Goal: Task Accomplishment & Management: Complete application form

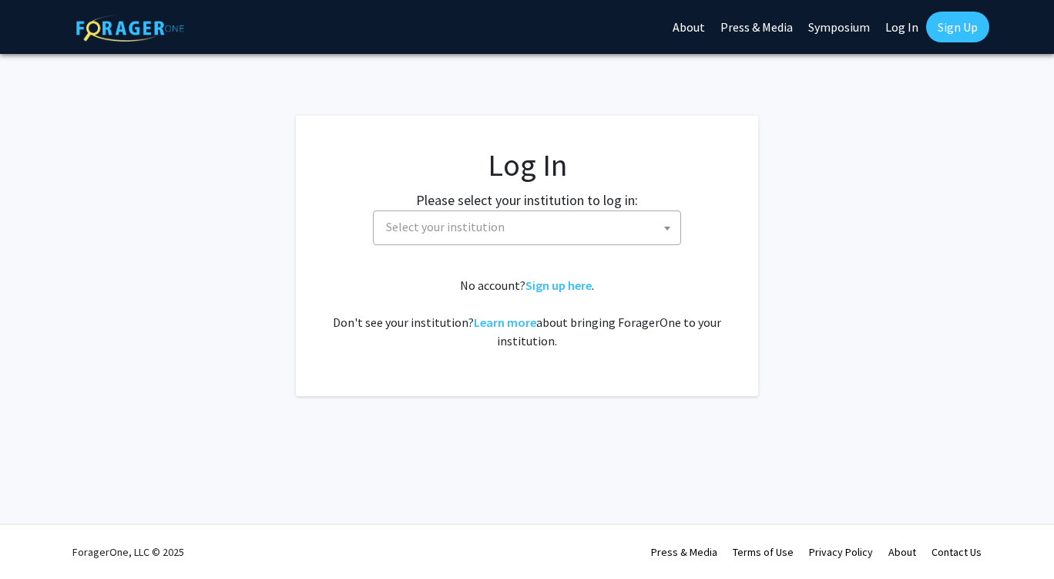
select select
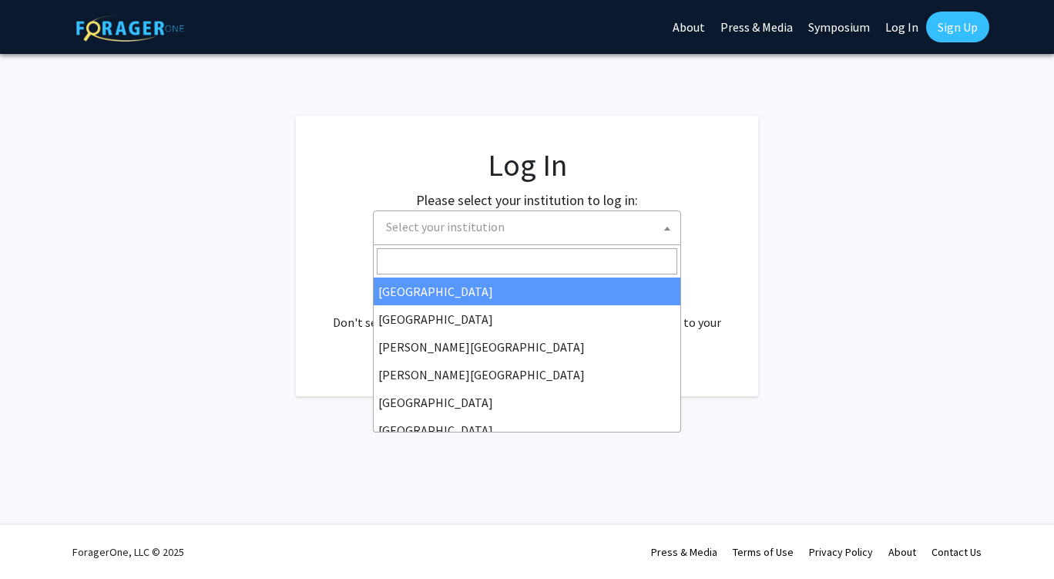
click at [633, 231] on span "Select your institution" at bounding box center [530, 227] width 301 height 32
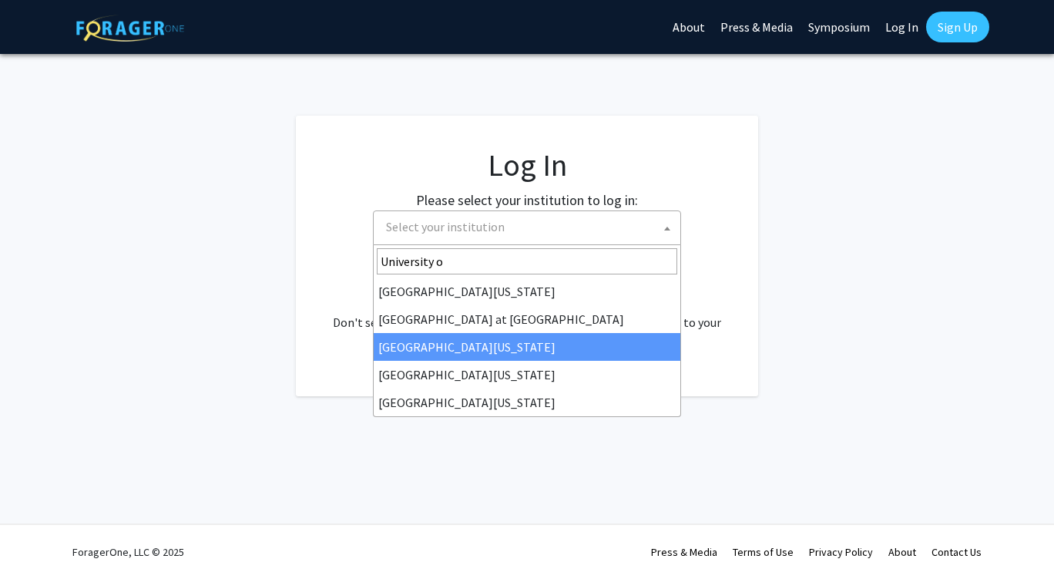
type input "University o"
select select "13"
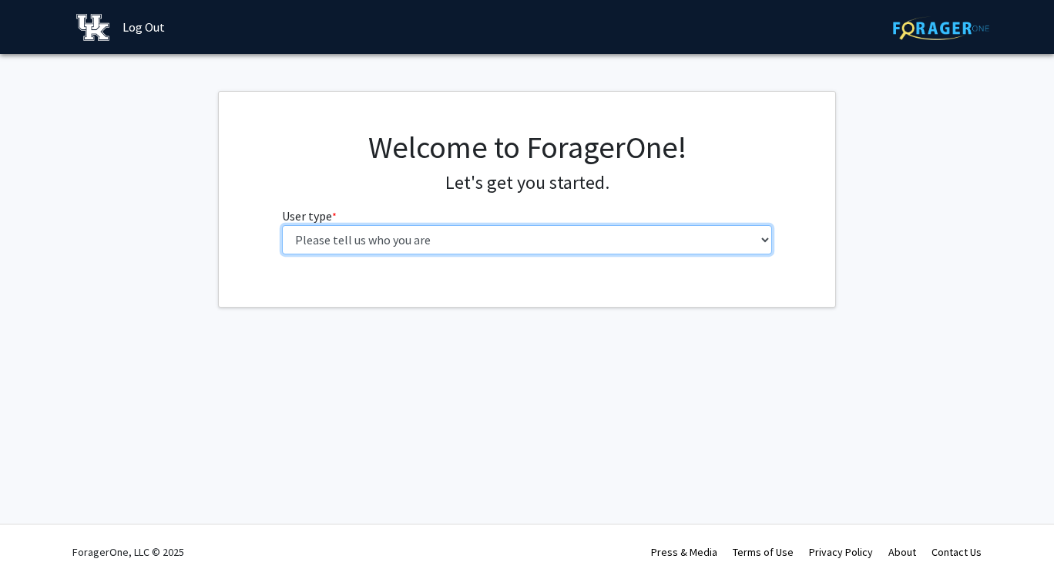
click at [667, 244] on select "Please tell us who you are Undergraduate Student Master's Student Doctoral Cand…" at bounding box center [527, 239] width 491 height 29
select select "1: undergrad"
click at [282, 225] on select "Please tell us who you are Undergraduate Student Master's Student Doctoral Cand…" at bounding box center [527, 239] width 491 height 29
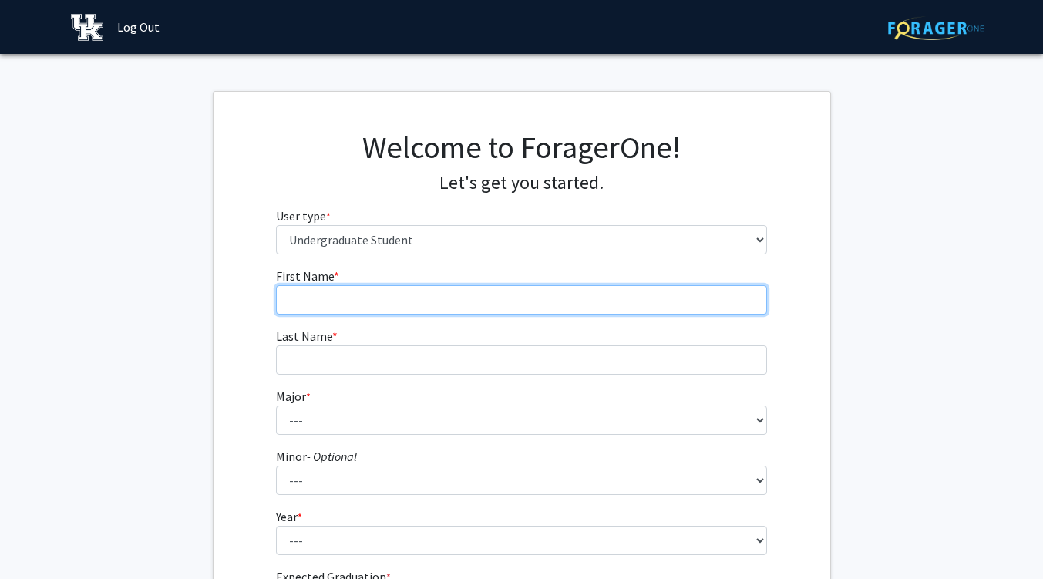
click at [539, 304] on input "First Name * required" at bounding box center [521, 299] width 491 height 29
type input "[PERSON_NAME]"
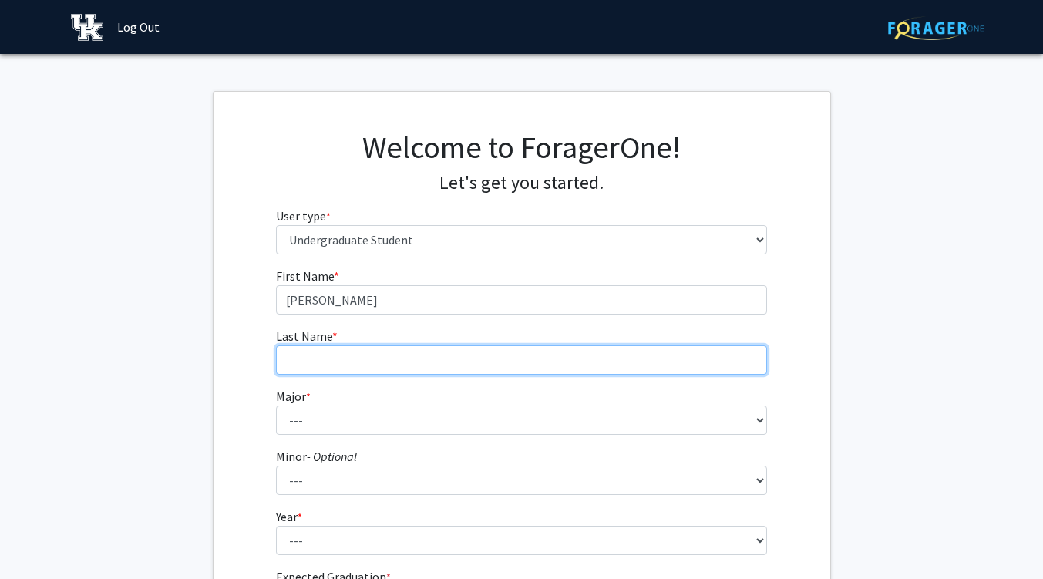
click at [383, 362] on input "Last Name * required" at bounding box center [521, 359] width 491 height 29
type input "[PERSON_NAME]"
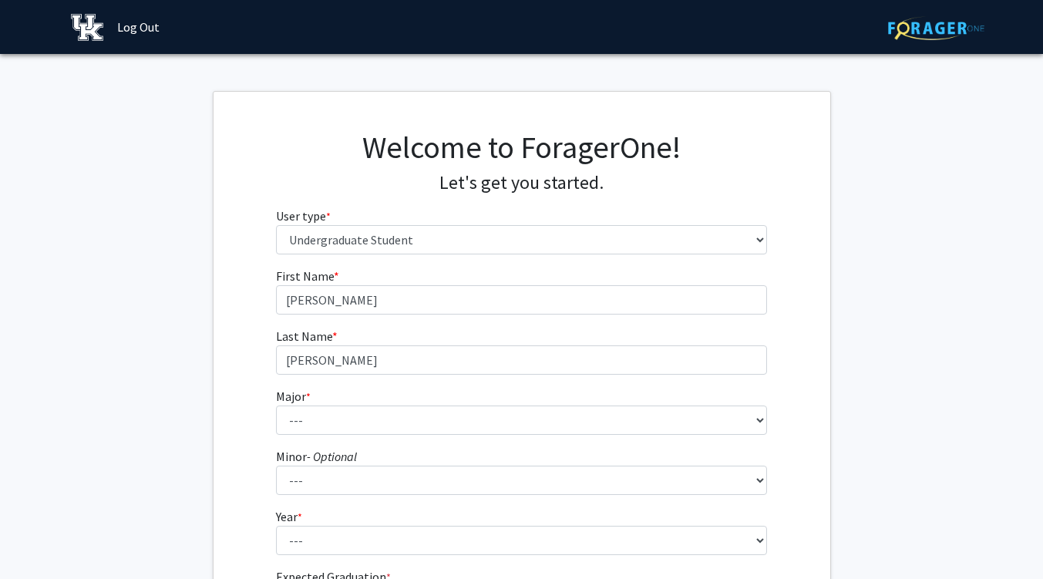
click at [384, 398] on fg-select "Major * required --- Accounting Aerospace Engineering African American & Africa…" at bounding box center [521, 411] width 491 height 48
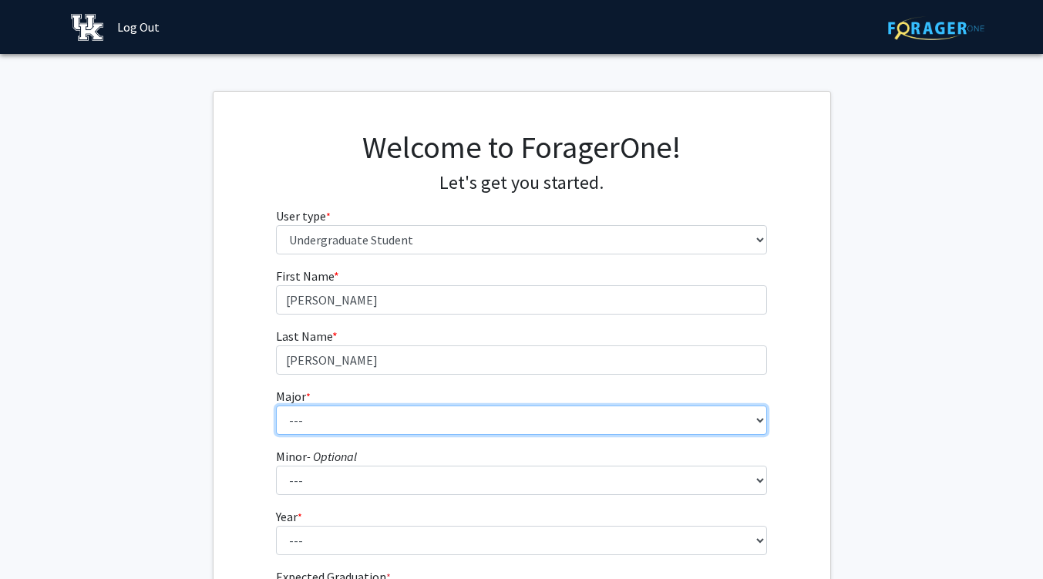
click at [375, 425] on select "--- Accounting Aerospace Engineering African American & Africana Studies Agricu…" at bounding box center [521, 419] width 491 height 29
select select "40: 877"
click at [276, 405] on select "--- Accounting Aerospace Engineering African American & Africana Studies Agricu…" at bounding box center [521, 419] width 491 height 29
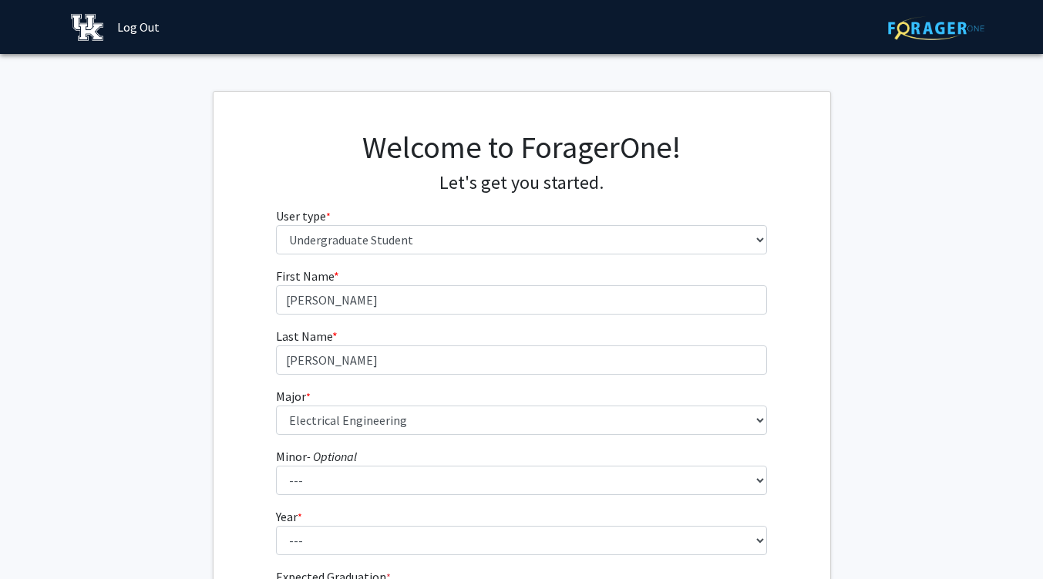
click at [208, 448] on fg-get-started "Welcome to ForagerOne! Let's get you started. User type * required Please tell …" at bounding box center [521, 392] width 1043 height 603
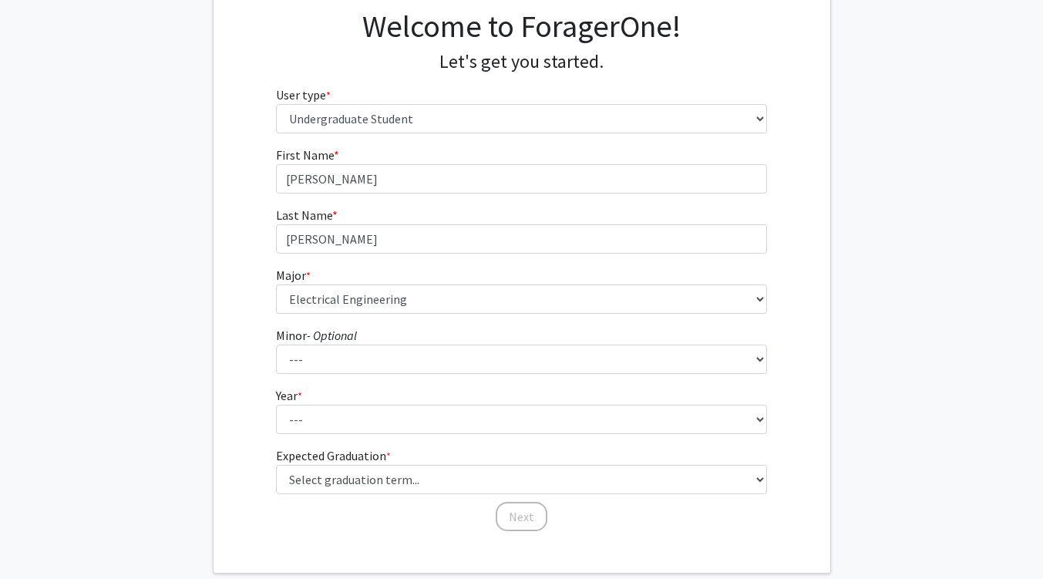
scroll to position [133, 0]
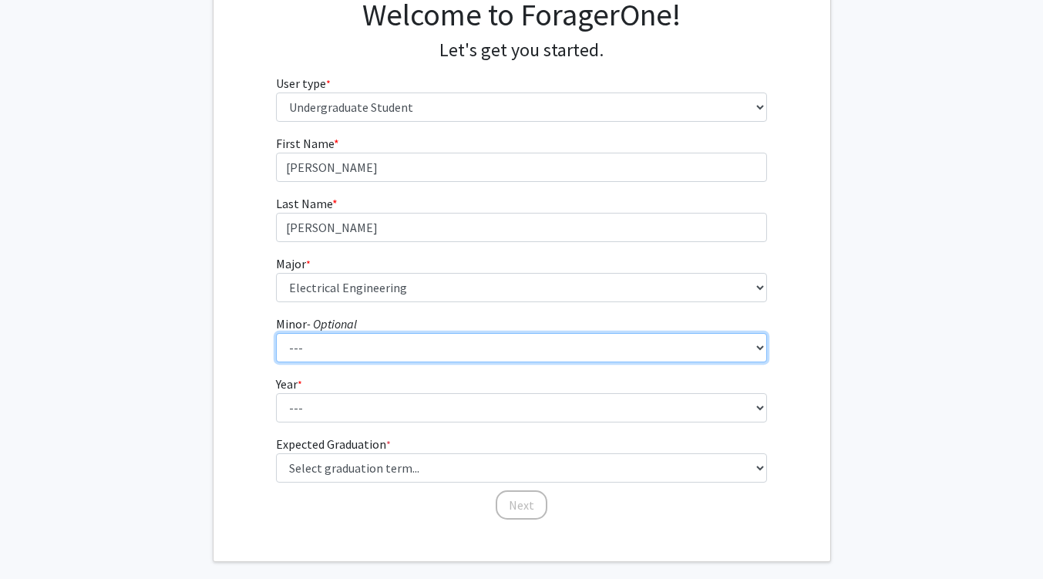
click at [381, 341] on select "--- African American & Africana Studies Agricultural Economics American Studies…" at bounding box center [521, 347] width 491 height 29
select select "46: 698"
click at [276, 333] on select "--- African American & Africana Studies Agricultural Economics American Studies…" at bounding box center [521, 347] width 491 height 29
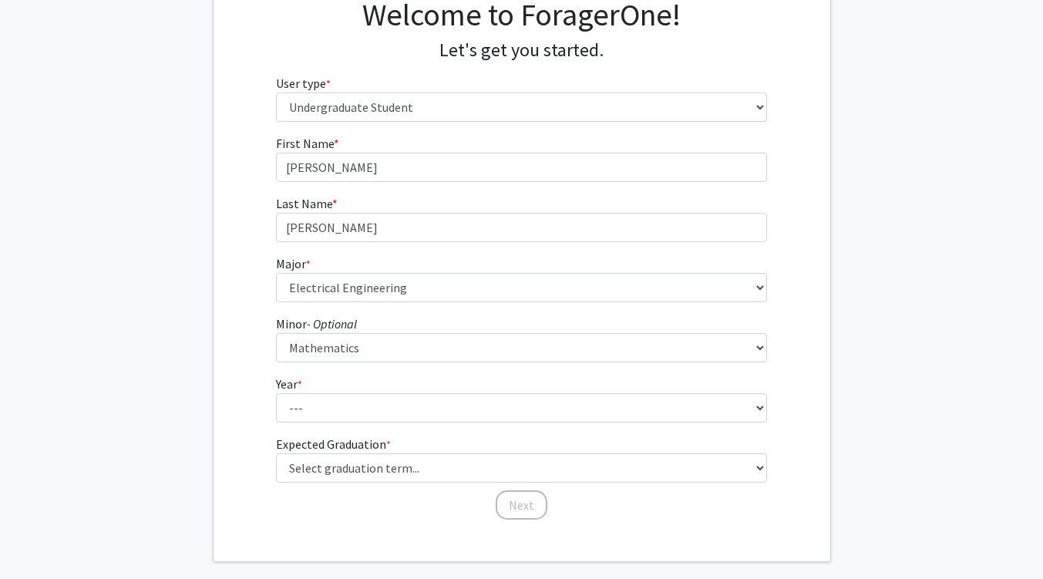
click at [398, 381] on fg-select "Year * required --- First-year Sophomore Junior Senior Postbaccalaureate Certif…" at bounding box center [521, 398] width 491 height 48
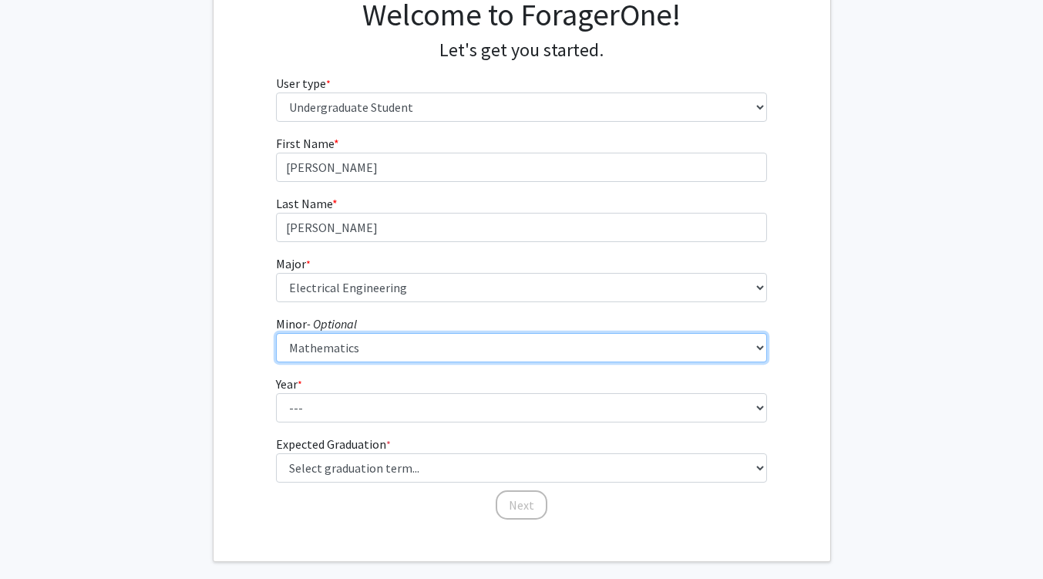
click at [495, 358] on select "--- African American & Africana Studies Agricultural Economics American Studies…" at bounding box center [521, 347] width 491 height 29
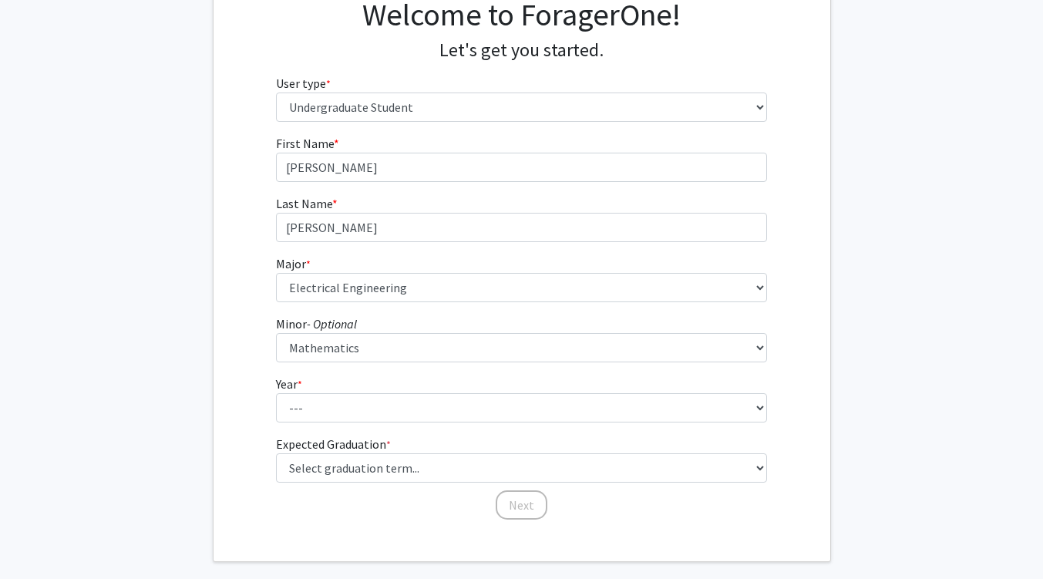
click at [378, 374] on fg-select "Year * required --- First-year Sophomore Junior Senior Postbaccalaureate Certif…" at bounding box center [521, 398] width 491 height 48
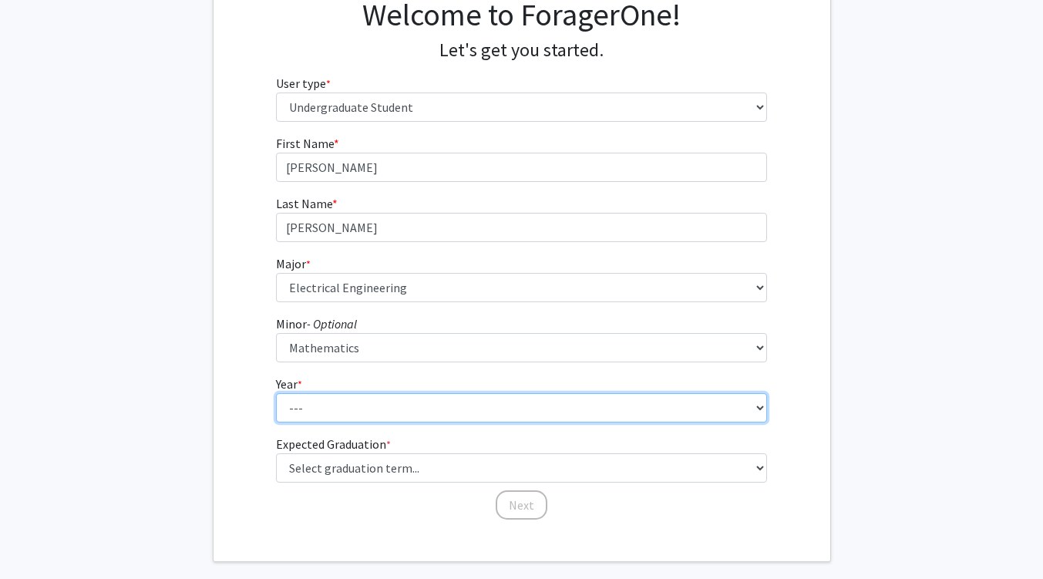
click at [341, 408] on select "--- First-year Sophomore Junior Senior Postbaccalaureate Certificate" at bounding box center [521, 407] width 491 height 29
select select "1: first-year"
click at [276, 393] on select "--- First-year Sophomore Junior Senior Postbaccalaureate Certificate" at bounding box center [521, 407] width 491 height 29
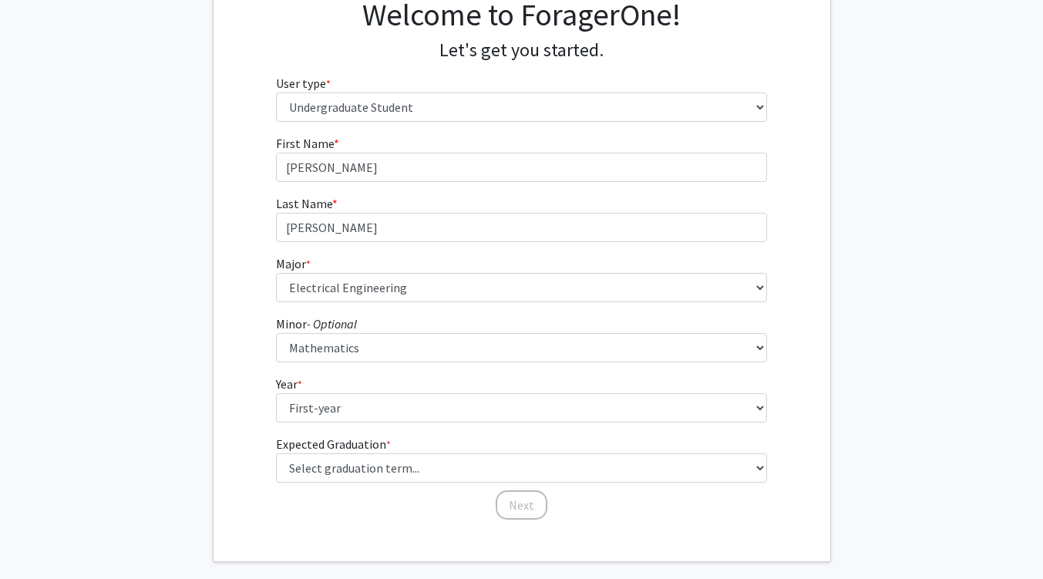
click at [293, 431] on form "First Name * required [PERSON_NAME] Last Name * required [PERSON_NAME] Major * …" at bounding box center [521, 319] width 491 height 371
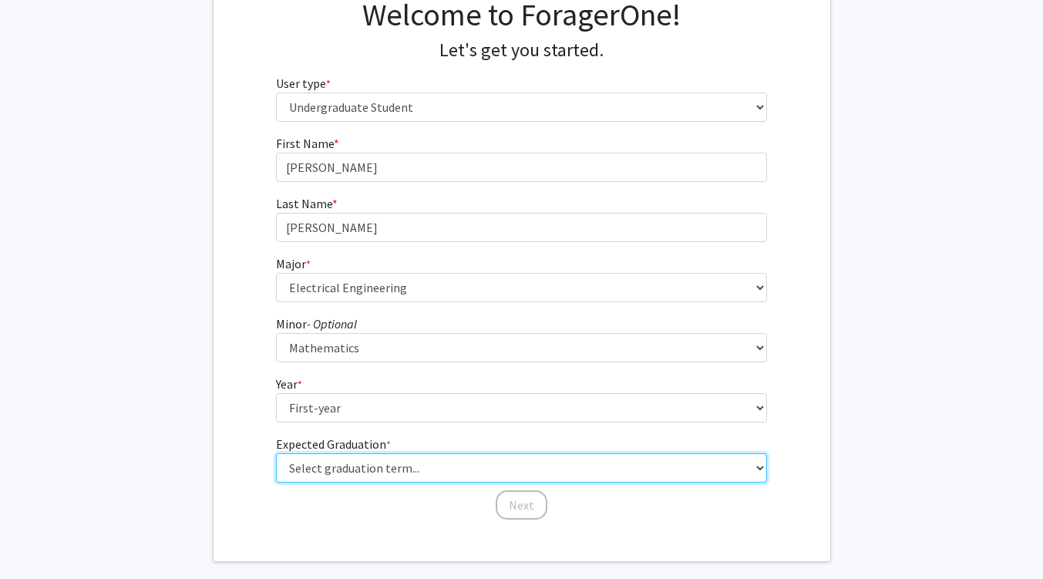
click at [327, 466] on select "Select graduation term... Spring 2025 Summer 2025 Fall 2025 Winter 2025 Spring …" at bounding box center [521, 467] width 491 height 29
select select "17: spring_2029"
click at [276, 453] on select "Select graduation term... Spring 2025 Summer 2025 Fall 2025 Winter 2025 Spring …" at bounding box center [521, 467] width 491 height 29
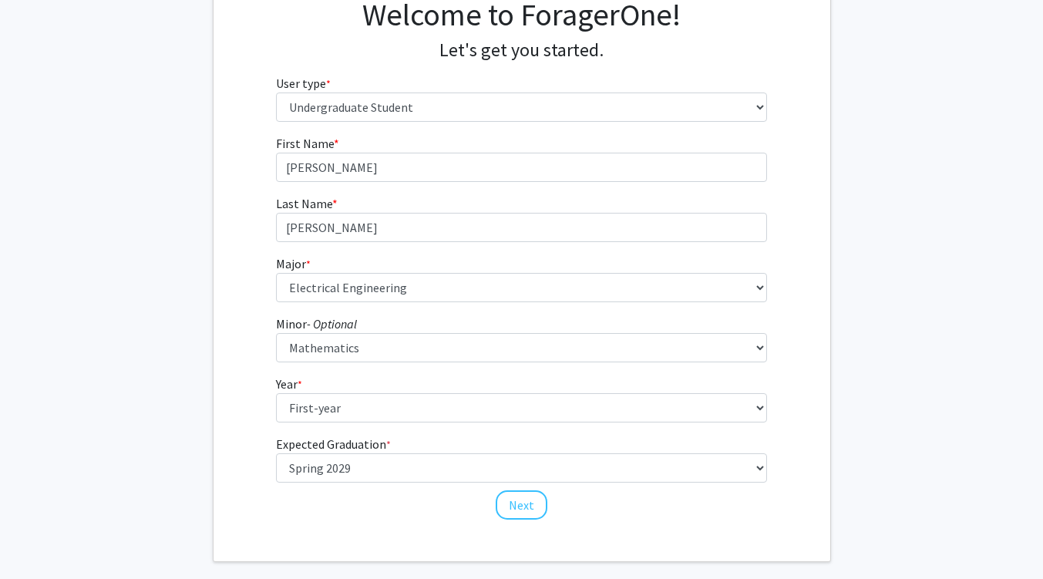
click at [384, 539] on div "Welcome to ForagerOne! Let's get you started. User type * required Please tell …" at bounding box center [521, 260] width 616 height 602
click at [521, 504] on button "Next" at bounding box center [521, 504] width 52 height 29
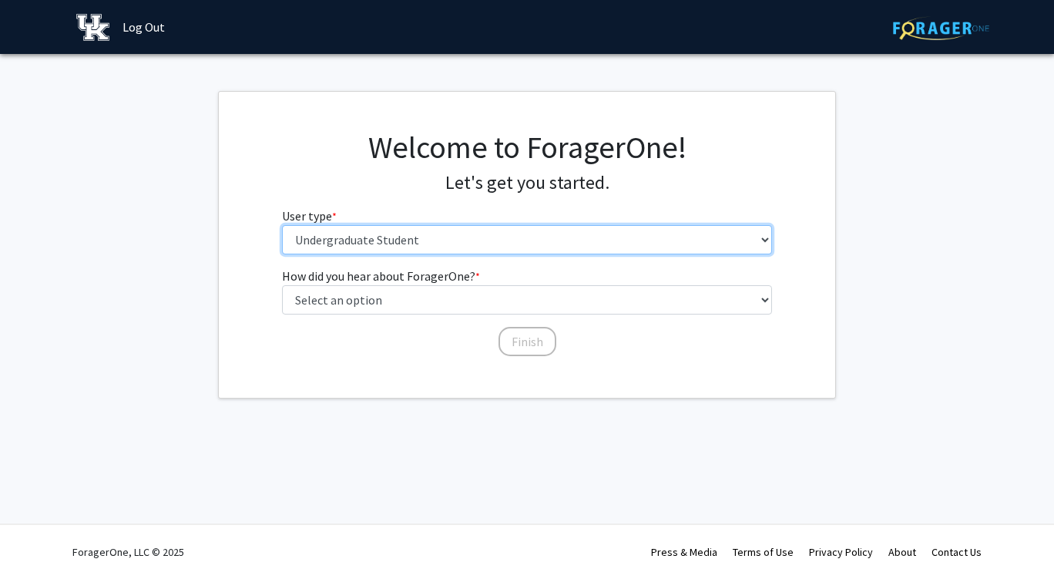
click at [487, 237] on select "Please tell us who you are Undergraduate Student Master's Student Doctoral Cand…" at bounding box center [527, 239] width 491 height 29
click at [282, 225] on select "Please tell us who you are Undergraduate Student Master's Student Doctoral Cand…" at bounding box center [527, 239] width 491 height 29
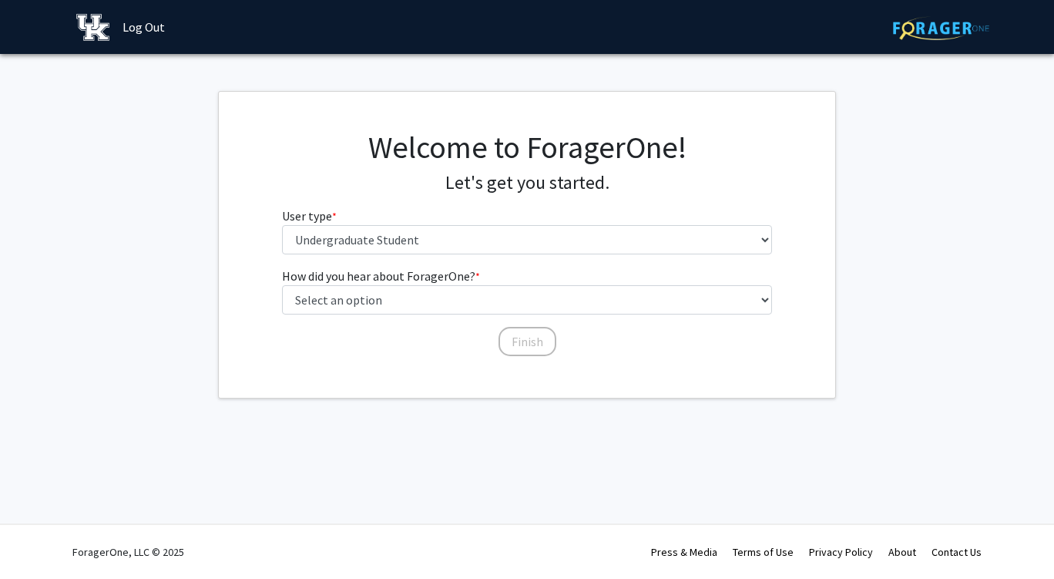
click at [430, 197] on div "Welcome to ForagerOne! Let's get you started. User type * required Please tell …" at bounding box center [527, 198] width 514 height 138
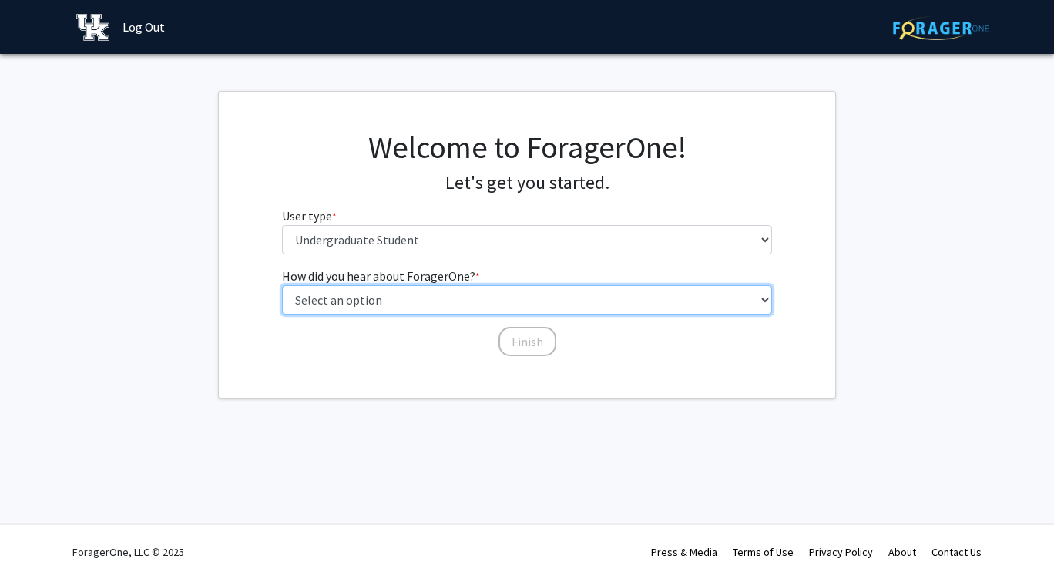
click at [442, 301] on select "Select an option Peer/student recommendation Faculty/staff recommendation Unive…" at bounding box center [527, 299] width 491 height 29
select select "2: faculty_recommendation"
click at [282, 285] on select "Select an option Peer/student recommendation Faculty/staff recommendation Unive…" at bounding box center [527, 299] width 491 height 29
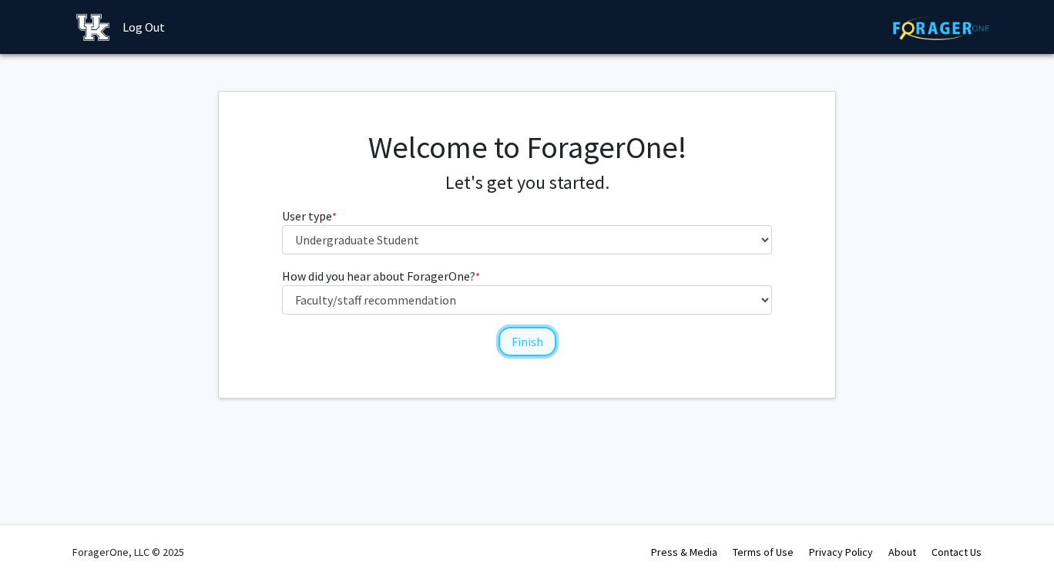
click at [516, 340] on button "Finish" at bounding box center [528, 341] width 58 height 29
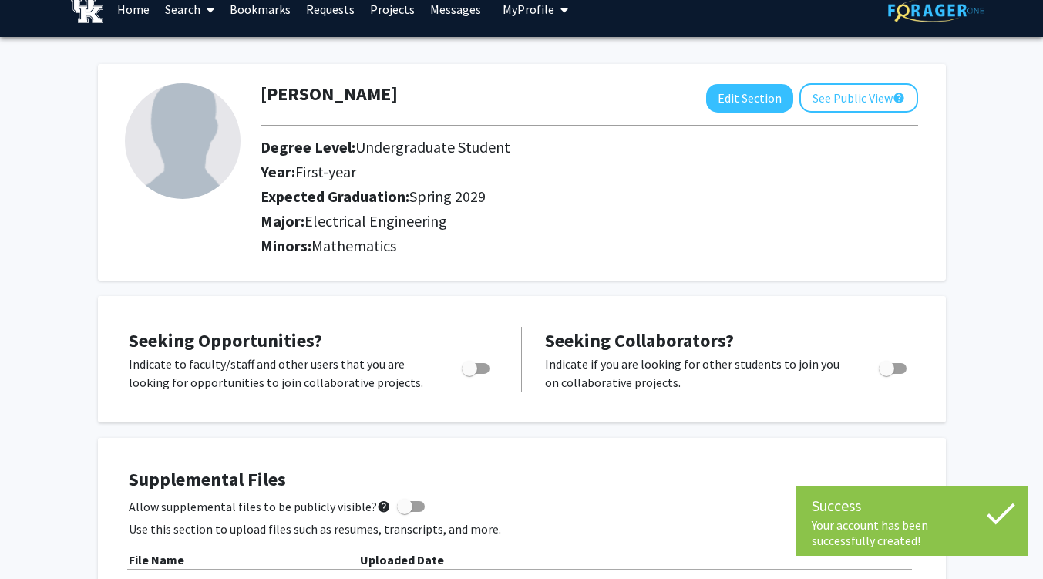
scroll to position [19, 0]
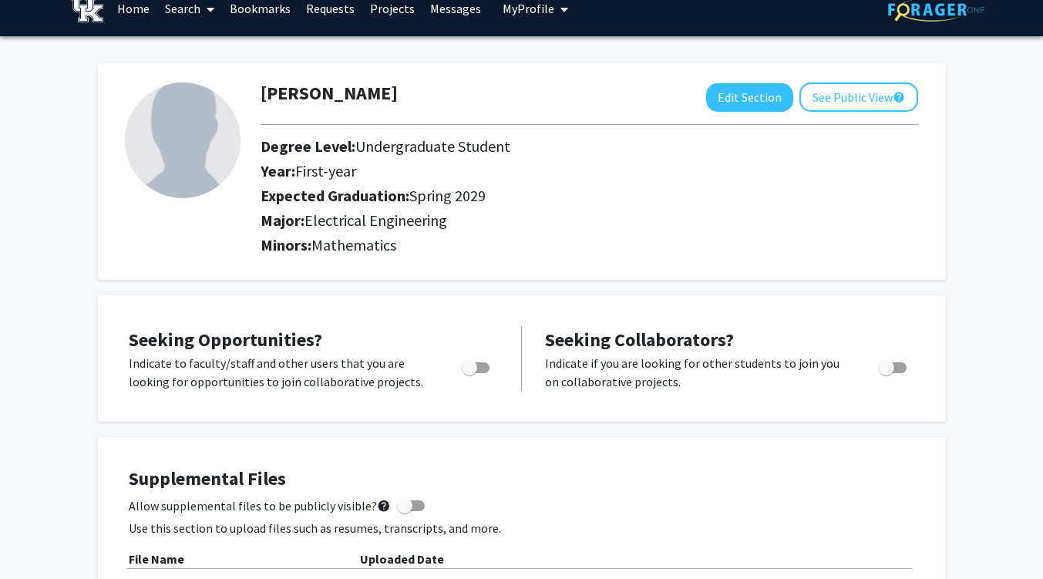
click at [491, 370] on div "Toggle" at bounding box center [476, 365] width 42 height 23
drag, startPoint x: 482, startPoint y: 370, endPoint x: 491, endPoint y: 370, distance: 9.2
click at [491, 370] on div "Toggle" at bounding box center [476, 365] width 42 height 23
click at [476, 370] on span "Toggle" at bounding box center [469, 367] width 15 height 15
click at [469, 373] on input "Are you actively seeking opportunities?" at bounding box center [468, 373] width 1 height 1
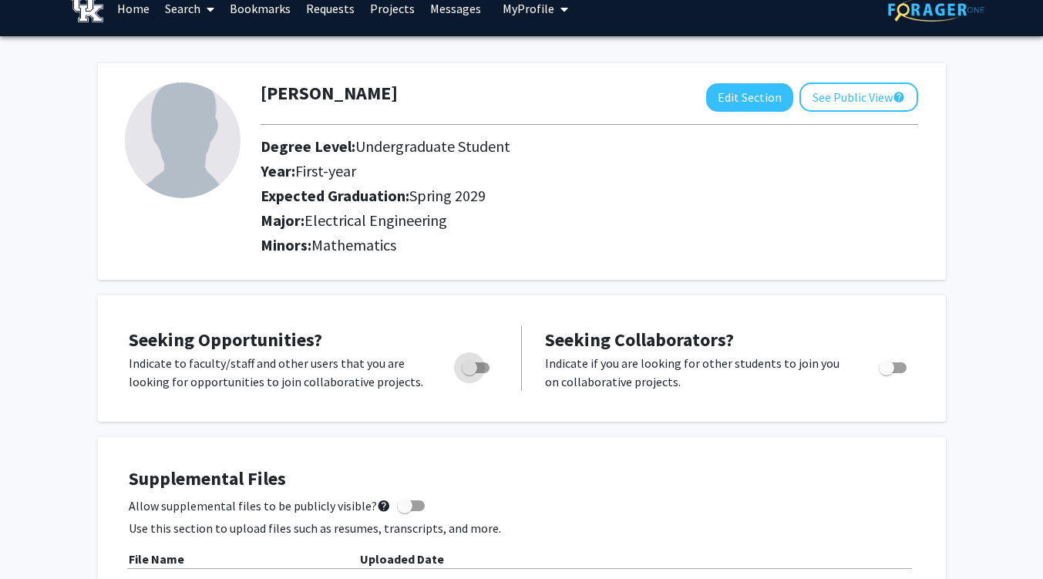
checkbox input "true"
click at [733, 94] on button "Edit Section" at bounding box center [749, 97] width 87 height 29
select select "first-year"
select select "45: spring_2029"
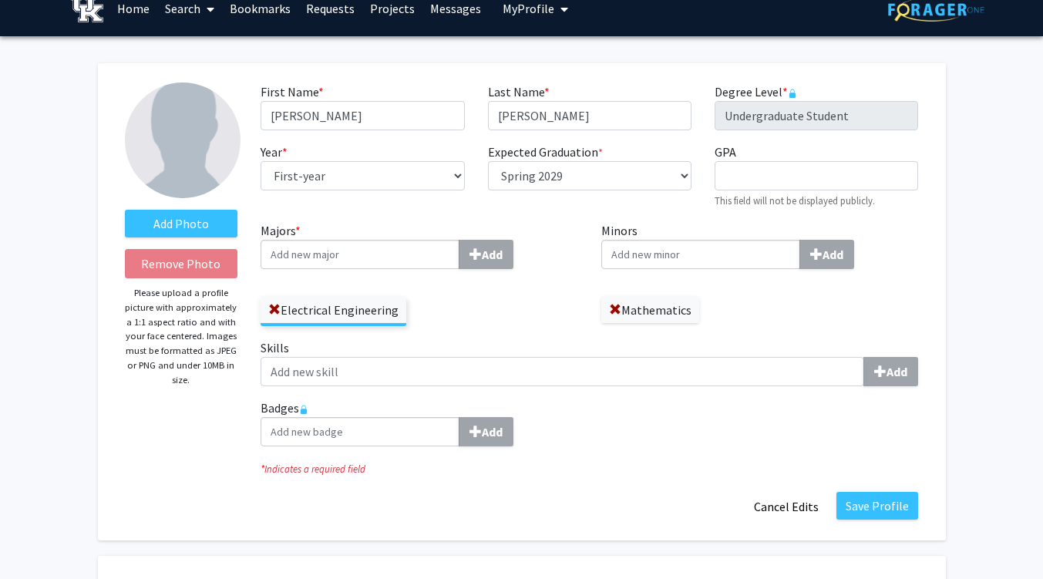
click at [633, 253] on input "Minors Add" at bounding box center [700, 254] width 199 height 29
click at [612, 307] on span at bounding box center [615, 310] width 12 height 12
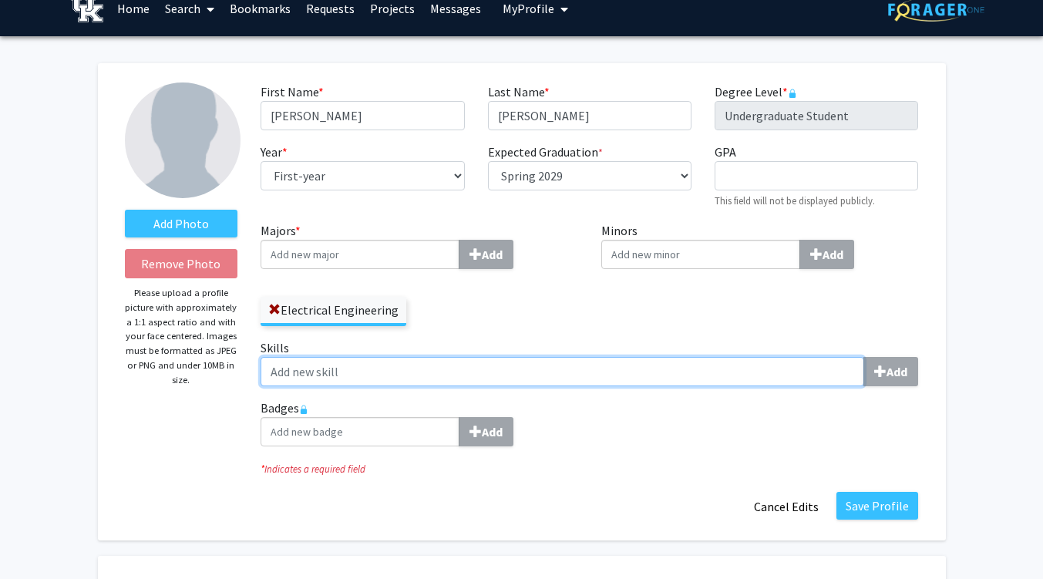
click at [603, 371] on input "Skills Add" at bounding box center [561, 371] width 603 height 29
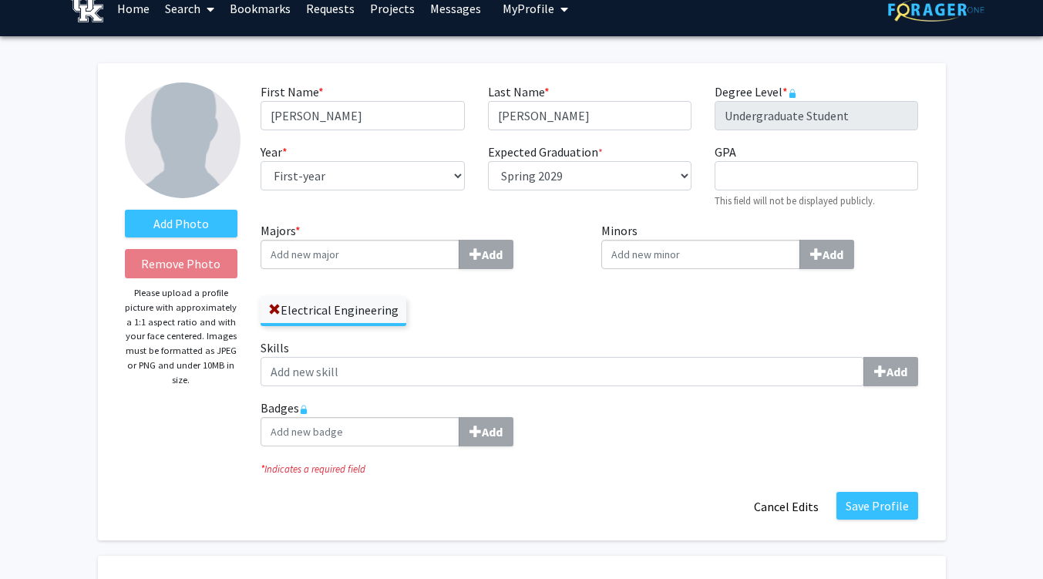
click at [620, 421] on div "Add" at bounding box center [588, 431] width 657 height 29
click at [898, 508] on button "Save Profile" at bounding box center [877, 506] width 82 height 28
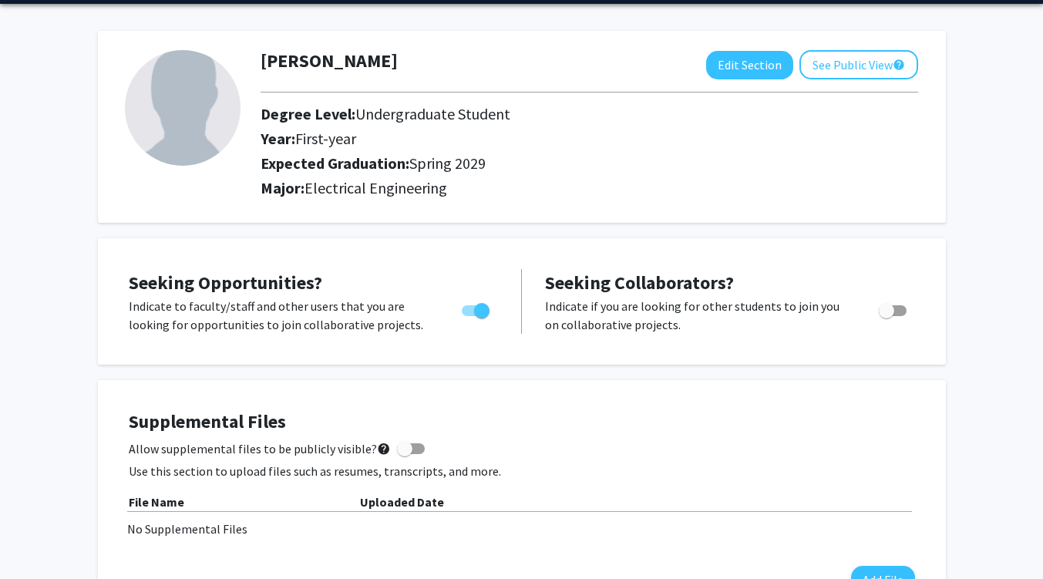
scroll to position [0, 0]
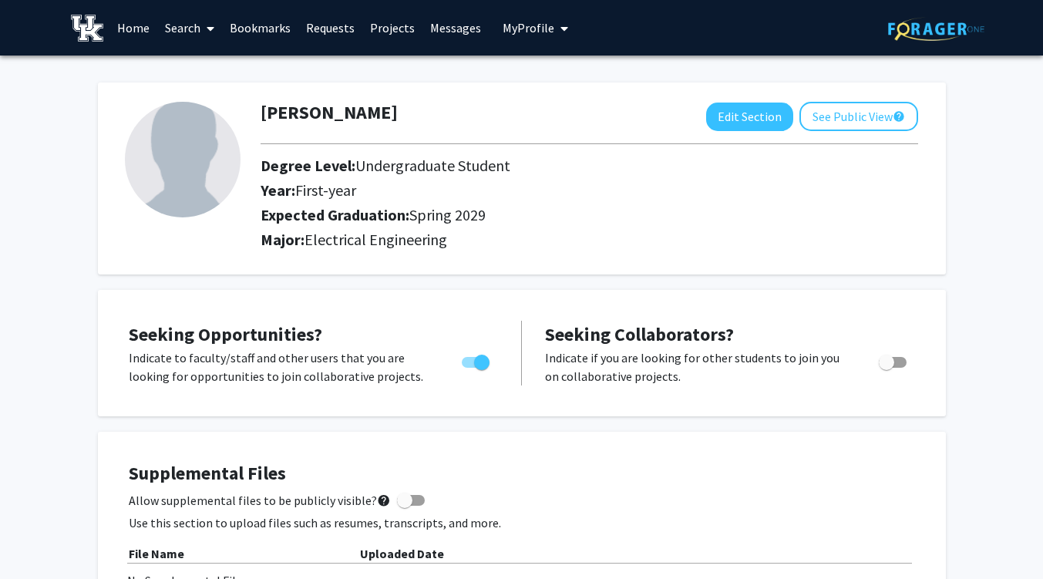
click at [586, 212] on h2 "Expected Graduation: Spring 2029" at bounding box center [568, 215] width 616 height 18
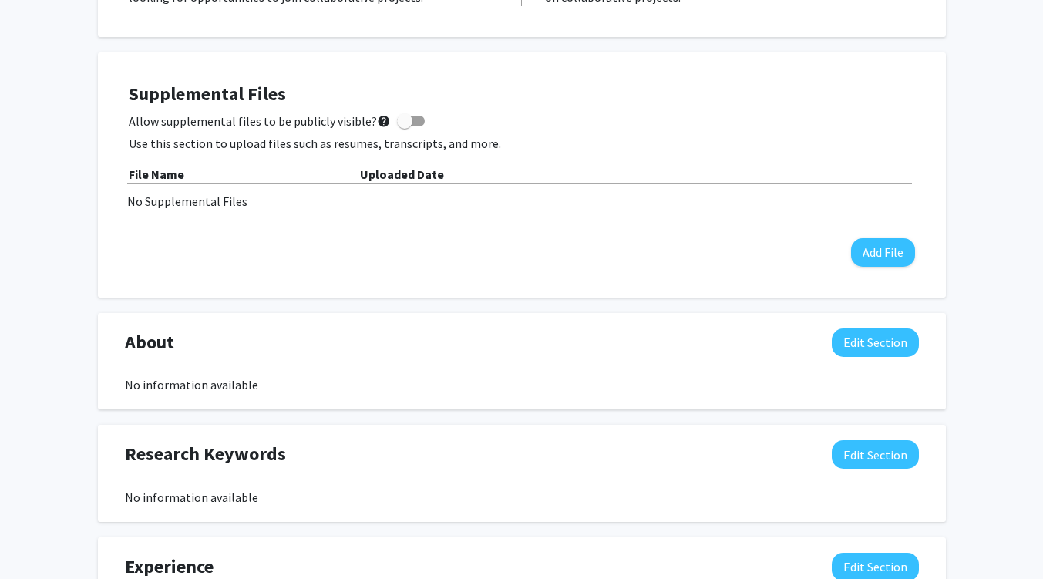
scroll to position [416, 0]
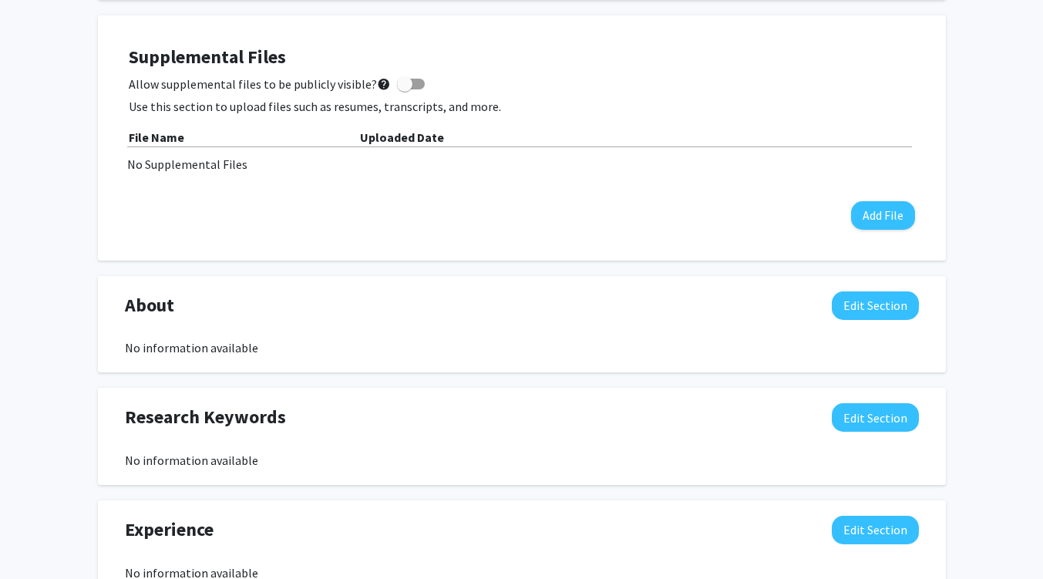
click at [418, 83] on div "Allow supplemental files to be publicly visible? help" at bounding box center [522, 84] width 786 height 18
drag, startPoint x: 405, startPoint y: 82, endPoint x: 418, endPoint y: 83, distance: 12.4
click at [418, 83] on div "Allow supplemental files to be publicly visible? help" at bounding box center [522, 84] width 786 height 18
click at [417, 83] on div "Allow supplemental files to be publicly visible? help" at bounding box center [522, 84] width 786 height 18
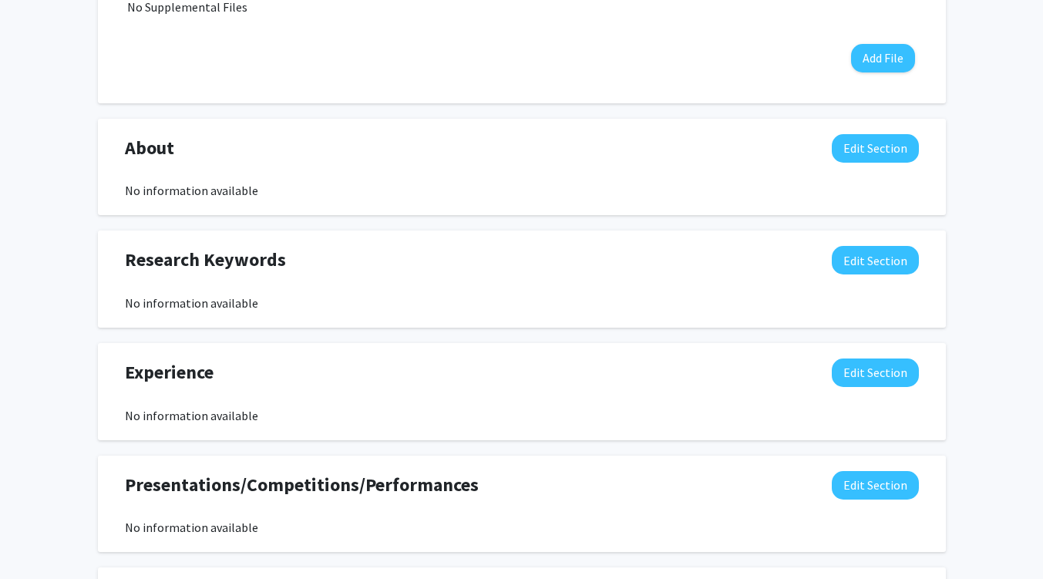
scroll to position [575, 0]
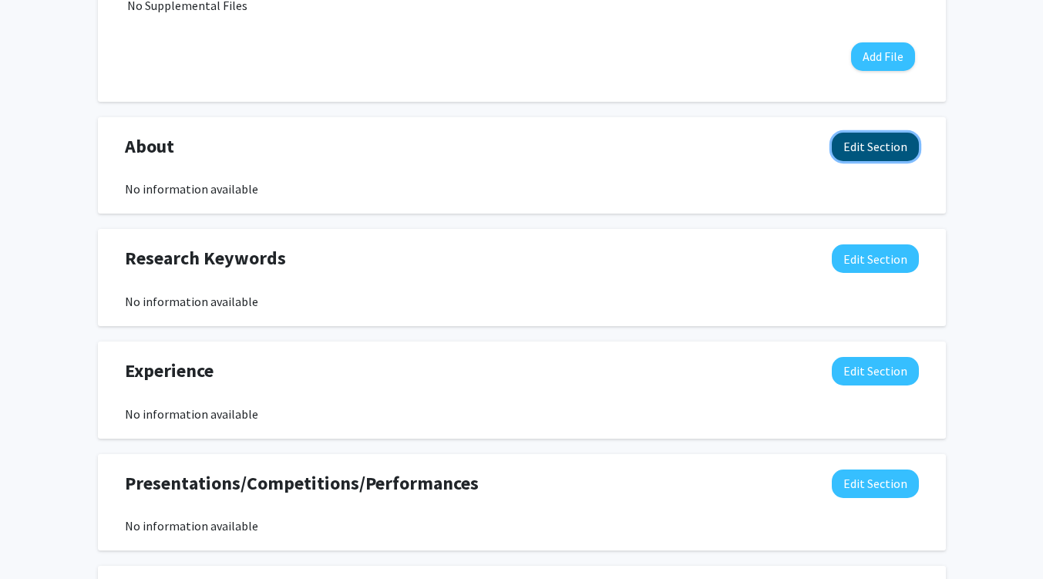
click at [887, 153] on button "Edit Section" at bounding box center [874, 147] width 87 height 29
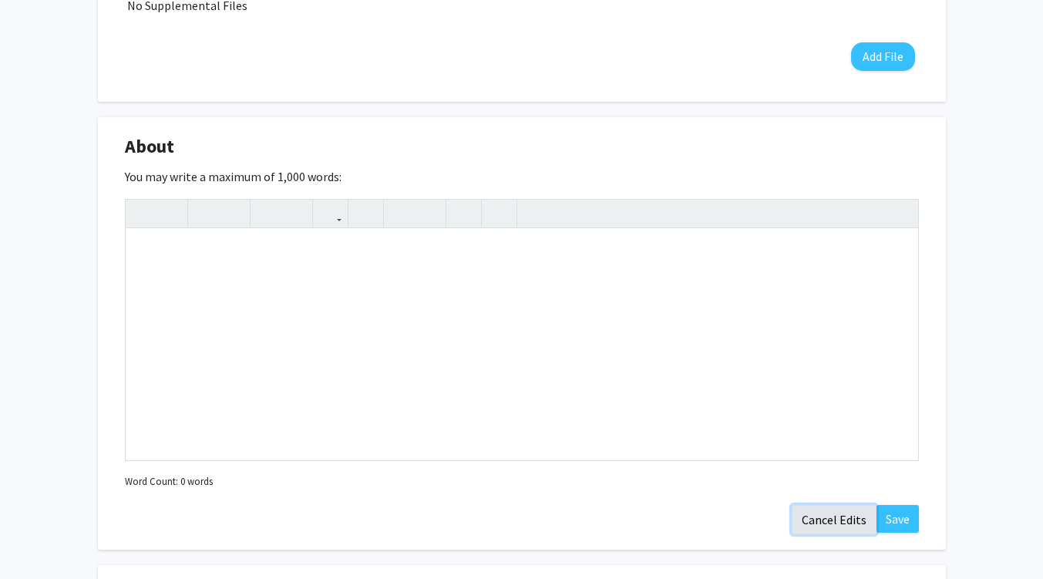
click at [839, 516] on button "Cancel Edits" at bounding box center [833, 519] width 85 height 29
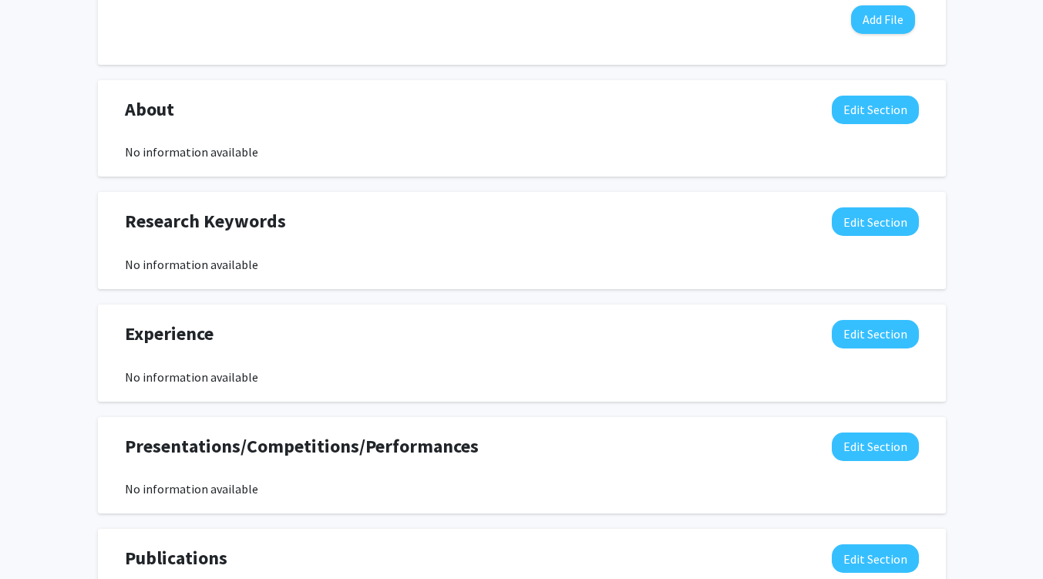
scroll to position [616, 0]
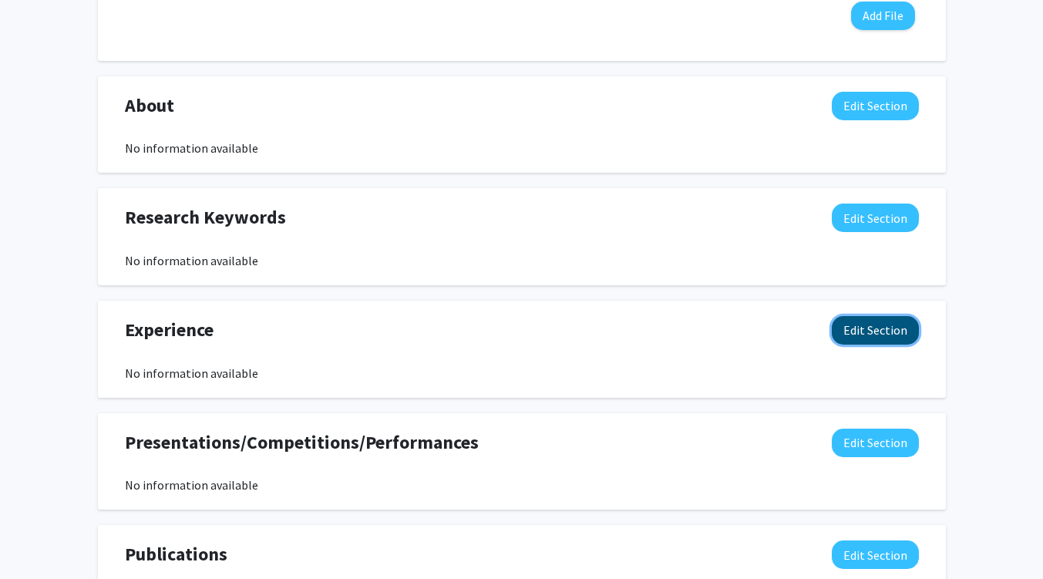
click at [869, 338] on button "Edit Section" at bounding box center [874, 330] width 87 height 29
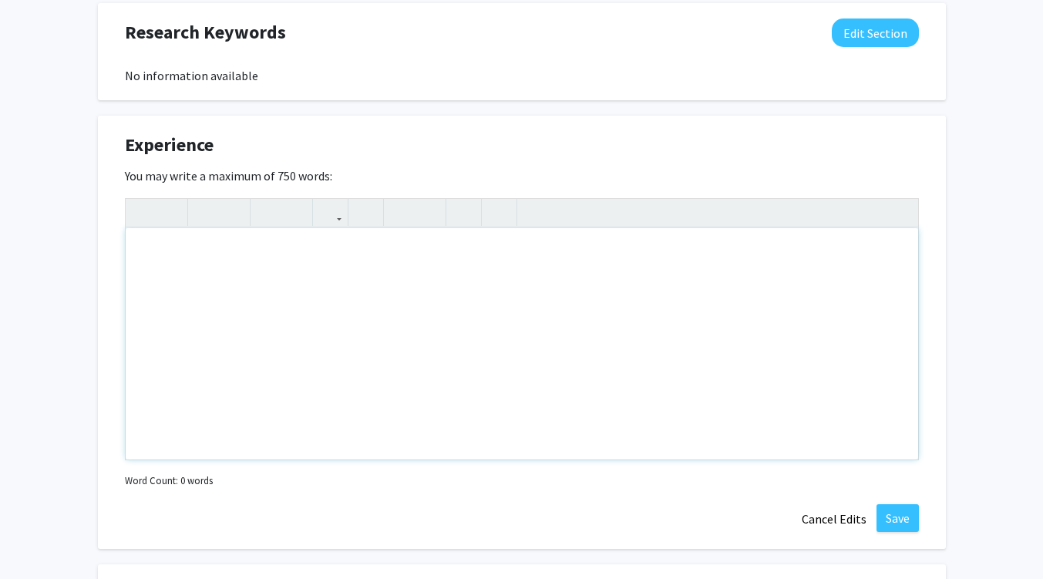
scroll to position [801, 0]
click at [817, 506] on button "Cancel Edits" at bounding box center [833, 517] width 85 height 29
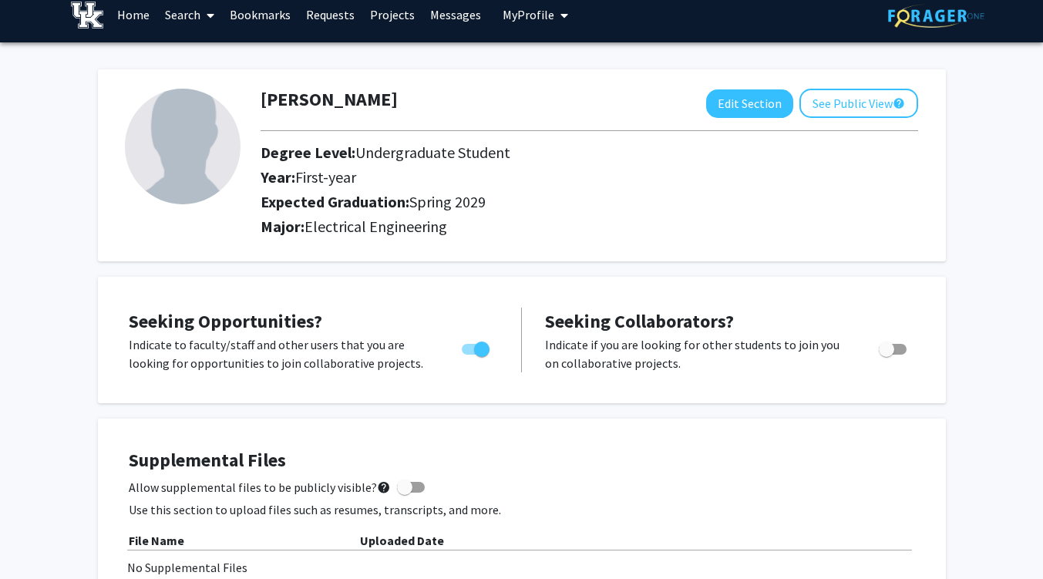
scroll to position [0, 0]
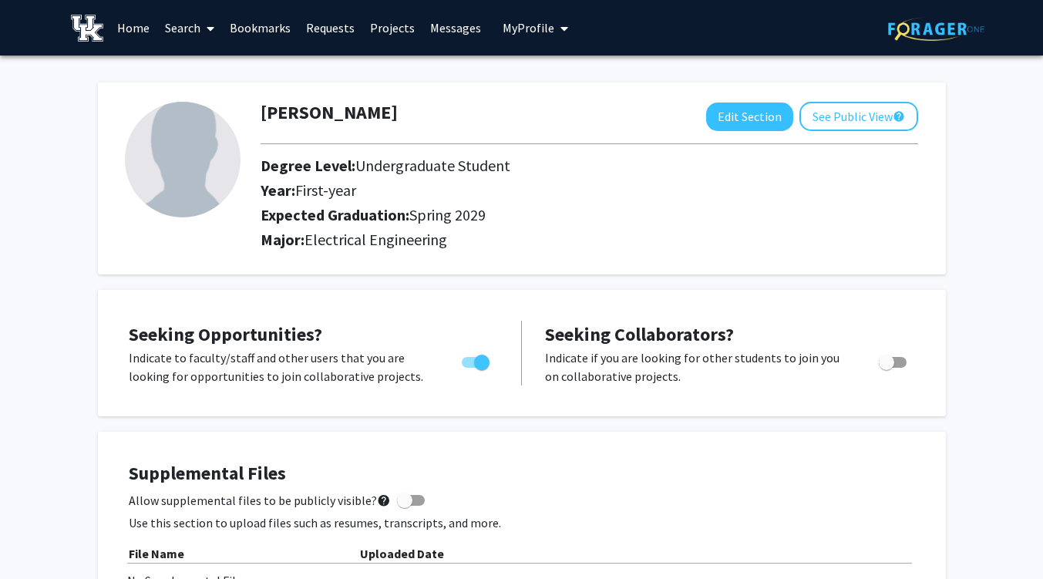
click at [528, 24] on span "My Profile" at bounding box center [528, 27] width 52 height 15
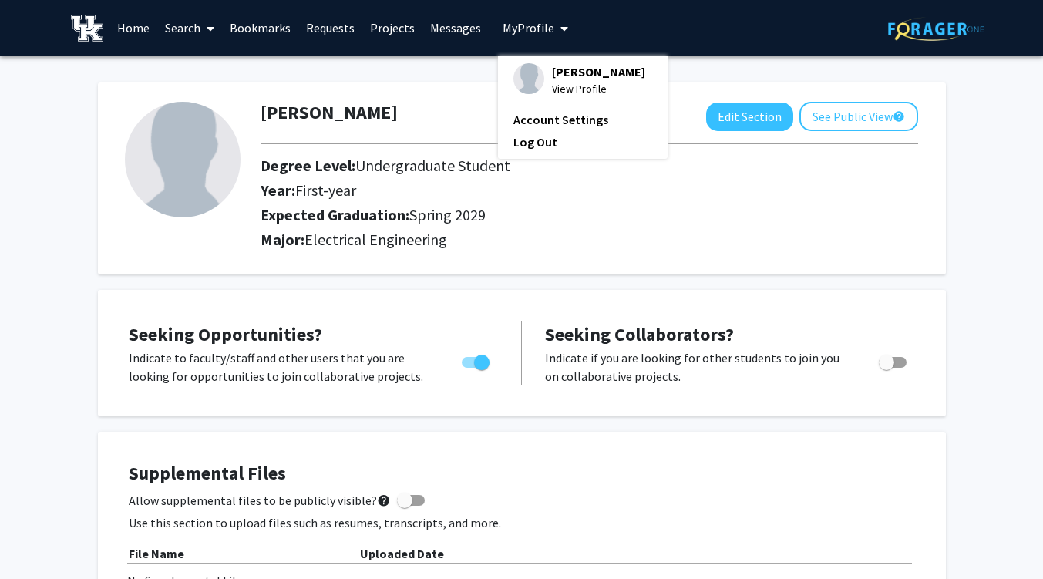
click at [528, 24] on span "My Profile" at bounding box center [528, 27] width 52 height 15
